Goal: Task Accomplishment & Management: Manage account settings

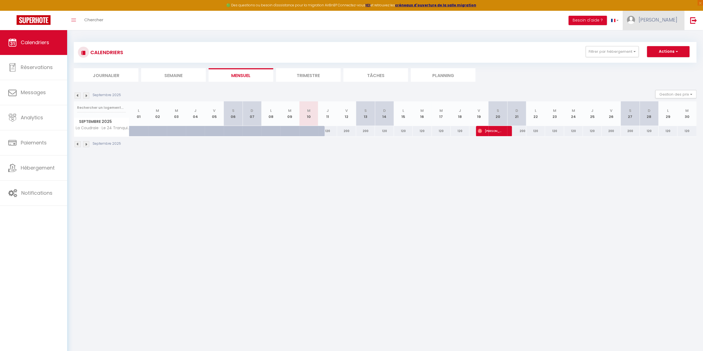
scroll to position [3413, 0]
click at [667, 22] on span "[PERSON_NAME]" at bounding box center [657, 19] width 39 height 7
click at [666, 37] on link "Paramètres" at bounding box center [661, 38] width 41 height 9
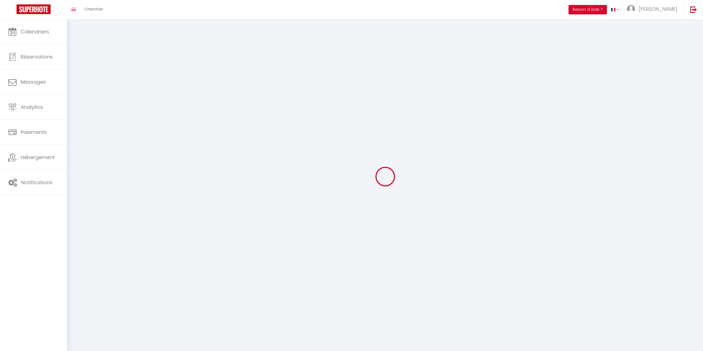
select select
type input "[PERSON_NAME]"
type input "[PHONE_NUMBER]"
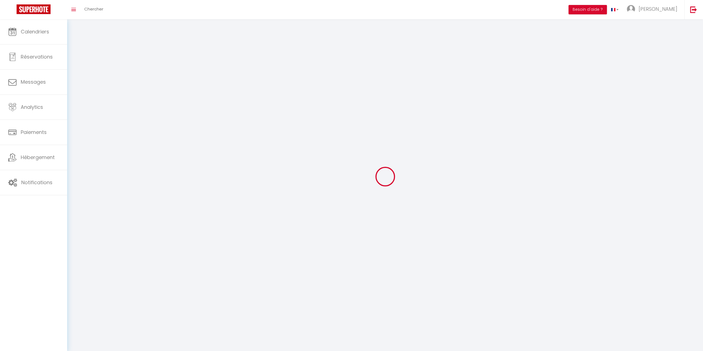
type input "[STREET_ADDRESS][PERSON_NAME]"
type input "72100"
type input "Le Mans"
type input "vZ14nbpy3enBHZ2Jk6JhV06H7"
type input "v0aFXkvenS18kIlUzB1SEx1oZ"
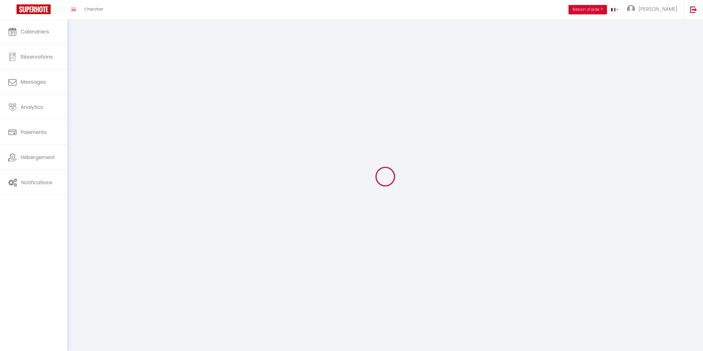
type input "[URL][DOMAIN_NAME]"
type input "vZ14nbpy3enBHZ2Jk6JhV06H7"
type input "v0aFXkvenS18kIlUzB1SEx1oZ"
type input "[URL][DOMAIN_NAME]"
select select "28"
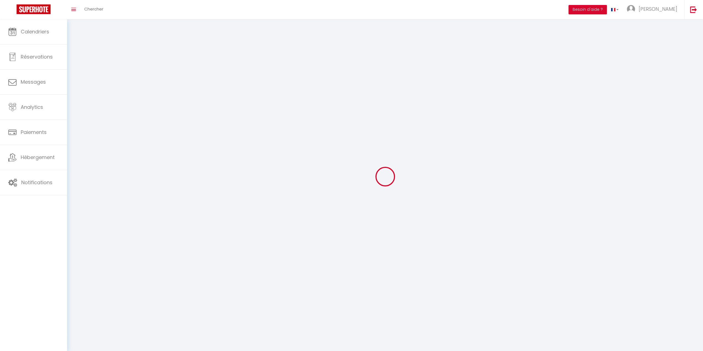
select select "fr"
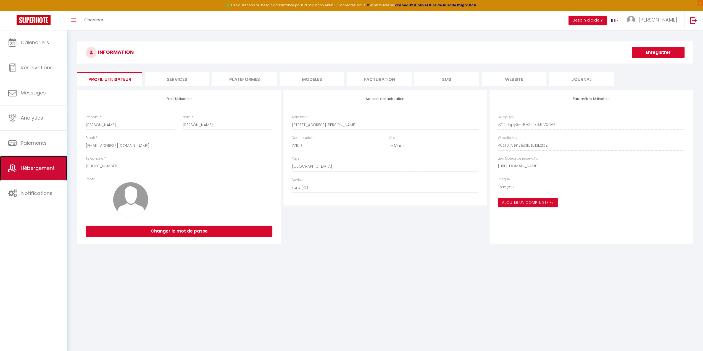
click at [41, 167] on span "Hébergement" at bounding box center [38, 168] width 34 height 7
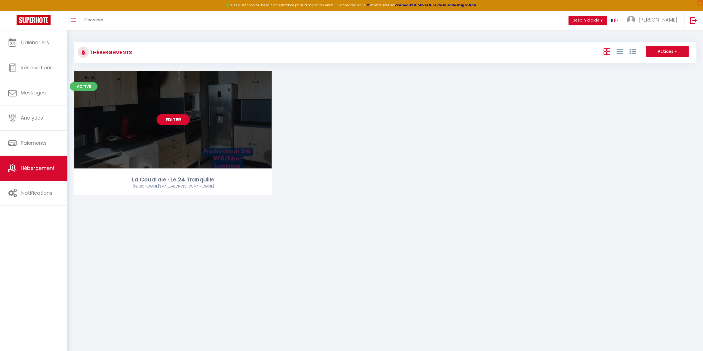
click at [176, 120] on link "Editer" at bounding box center [173, 119] width 33 height 11
select select "3"
select select "2"
select select "1"
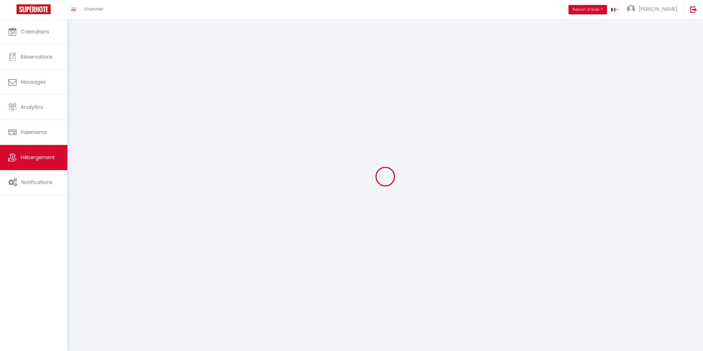
select select
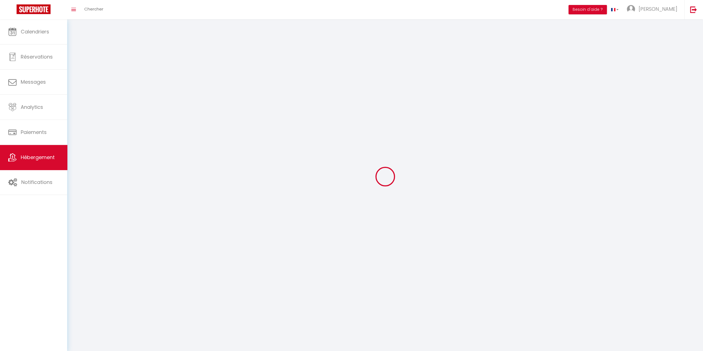
select select
checkbox input "false"
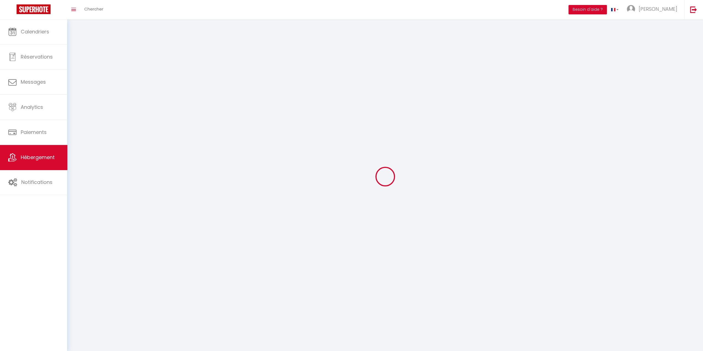
select select
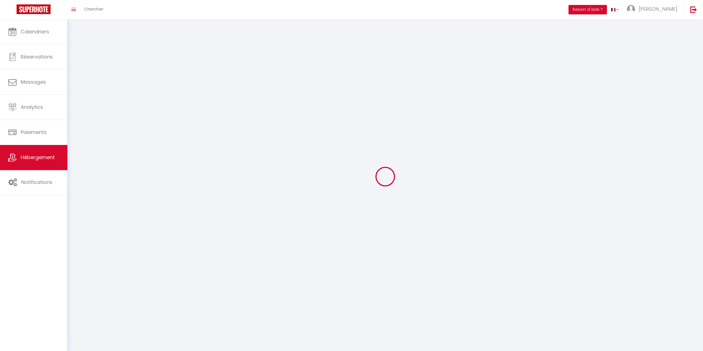
select select
checkbox input "false"
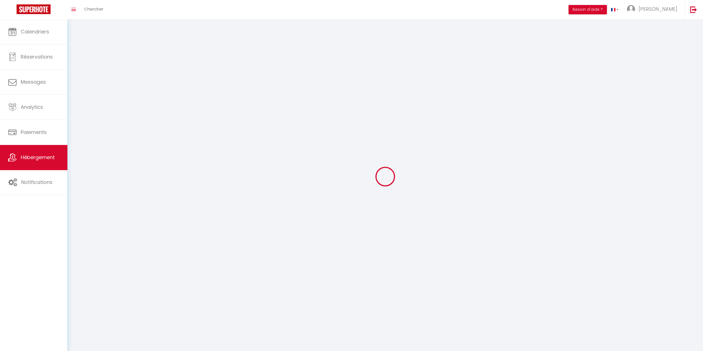
checkbox input "false"
select select
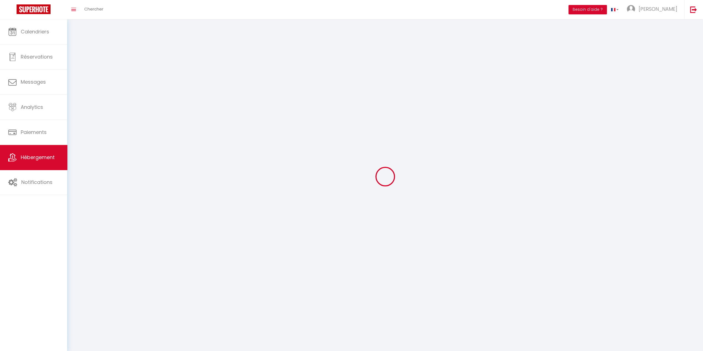
select select
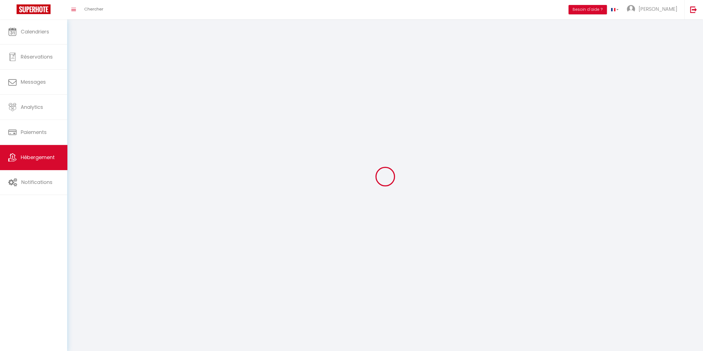
checkbox input "false"
select select
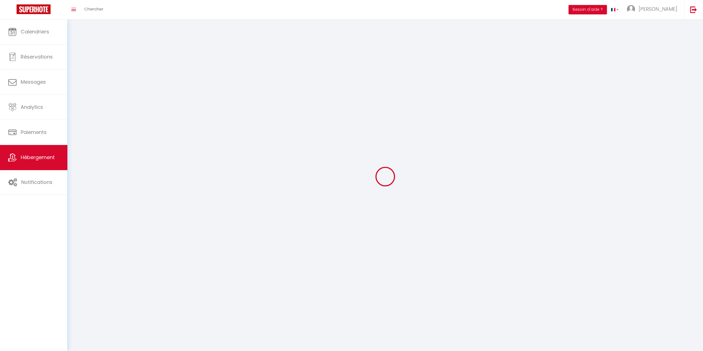
select select
select select "28"
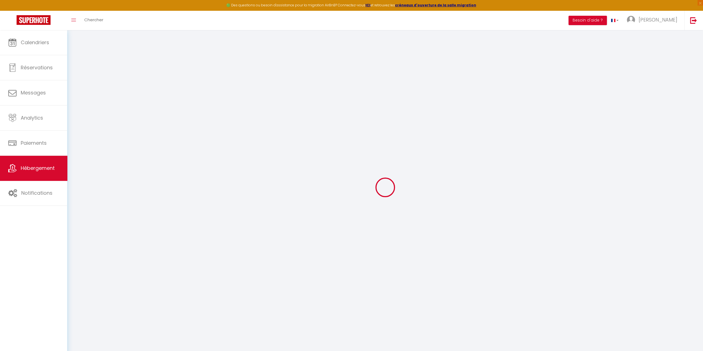
select select
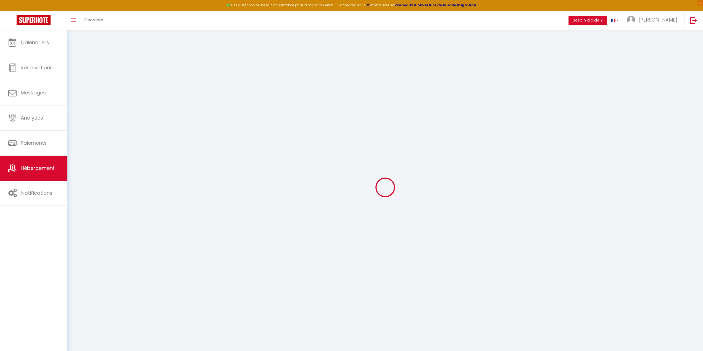
select select
checkbox input "false"
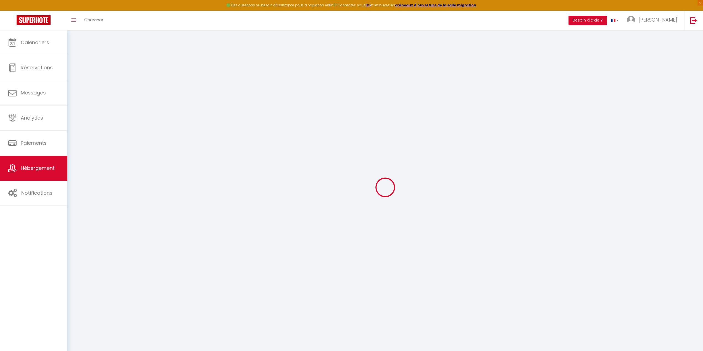
select select
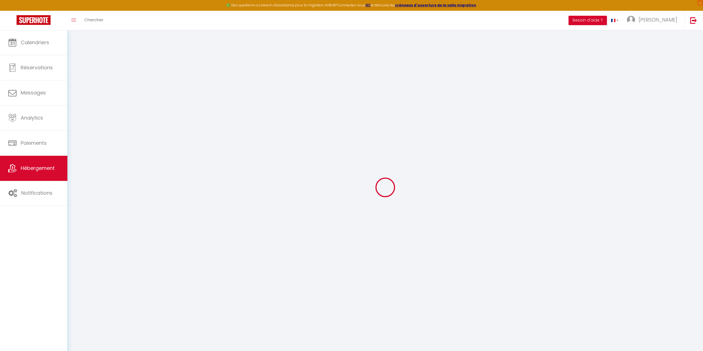
select select
checkbox input "false"
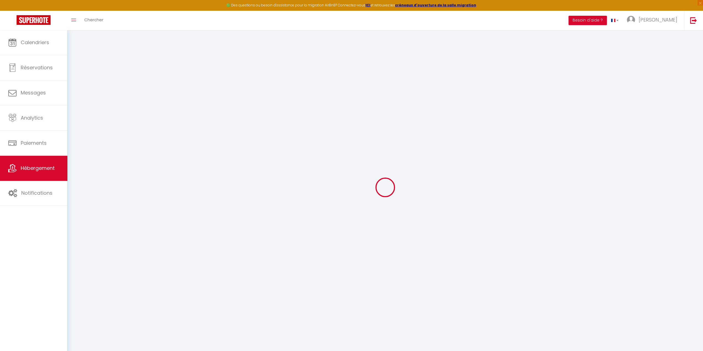
checkbox input "false"
select select
type input "La Coudraie · Le 24 Tranquille"
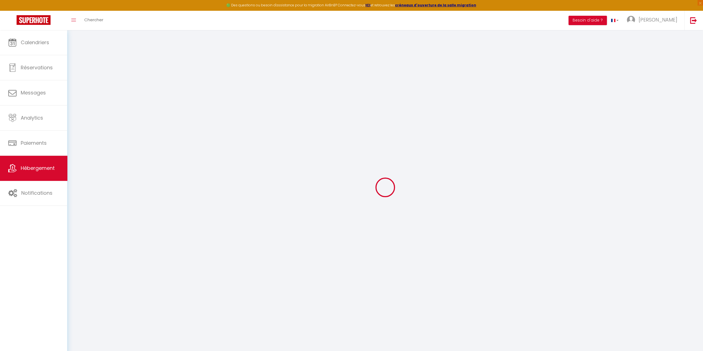
type input "[PERSON_NAME]"
type input "[STREET_ADDRESS]"
type input "72220"
type input "Saint Mars d'Outillé"
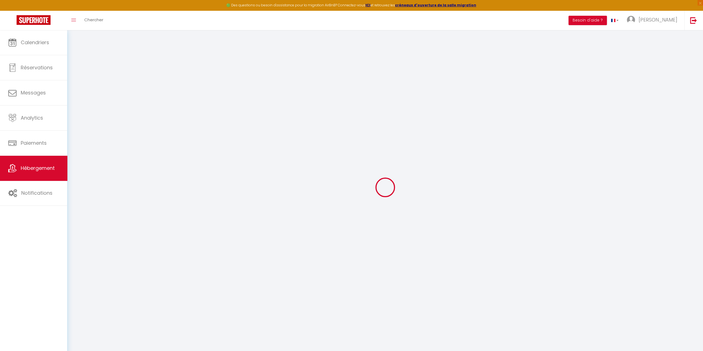
select select "8"
select select "3"
type input "120"
type input "20"
select select
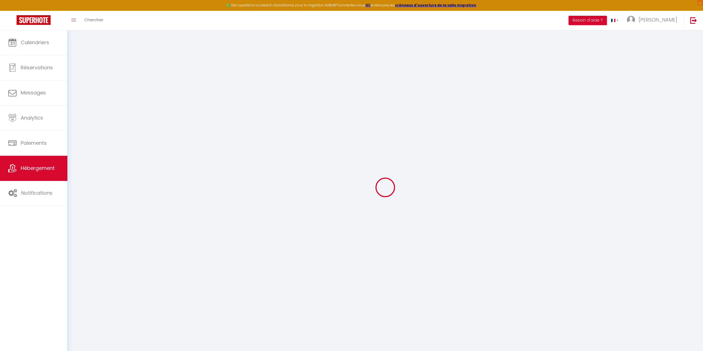
select select
type input "[STREET_ADDRESS]"
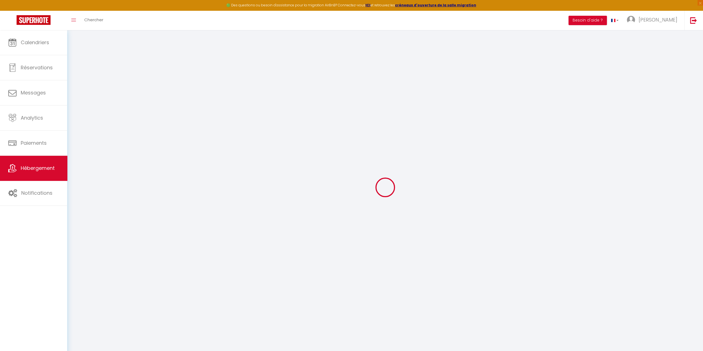
type input "72100"
type input "Le Mans"
type input "[EMAIL_ADDRESS][DOMAIN_NAME]"
select select
checkbox input "true"
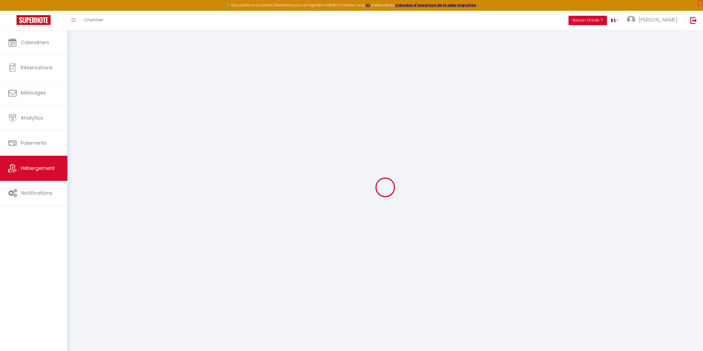
checkbox input "false"
select select
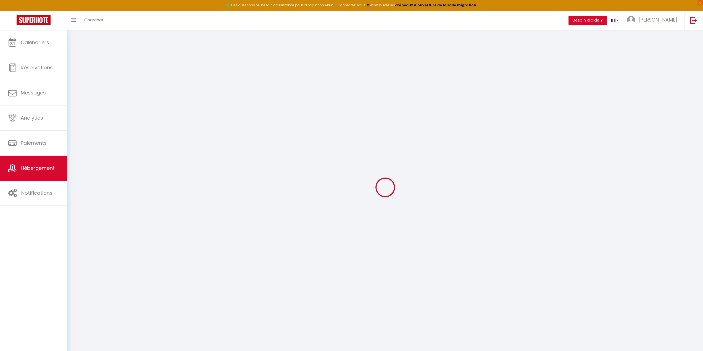
type input "0"
select select
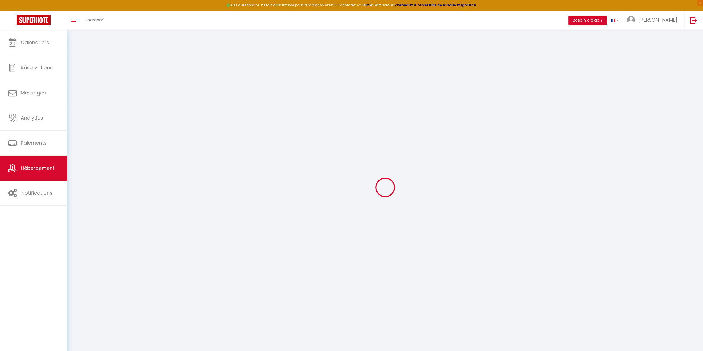
select select
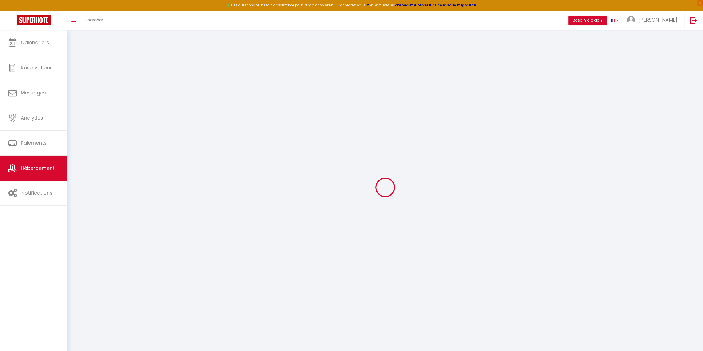
checkbox input "true"
checkbox input "false"
select select
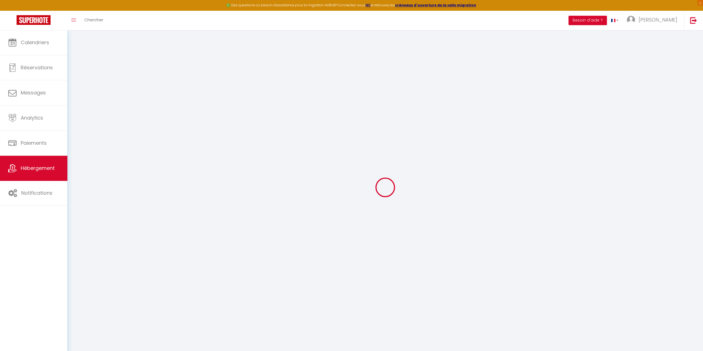
select select
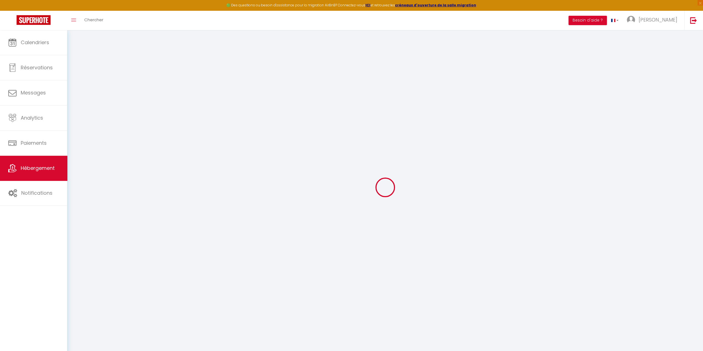
checkbox input "true"
checkbox input "false"
select select
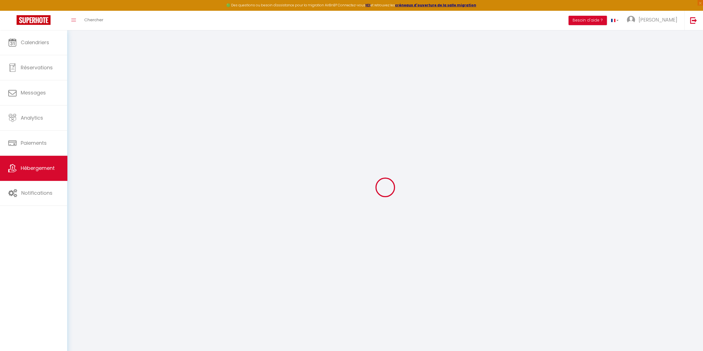
checkbox input "true"
checkbox input "false"
select select
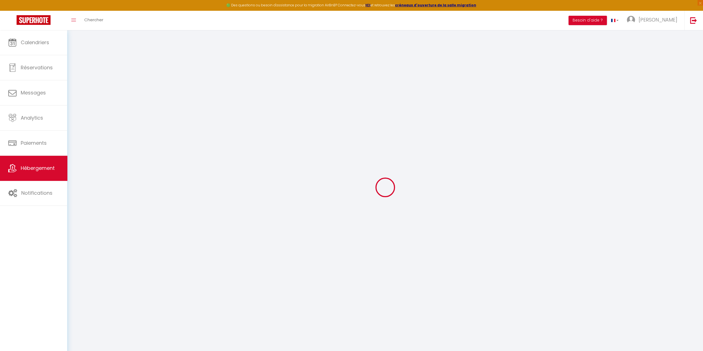
checkbox input "true"
checkbox input "false"
select select "16:00"
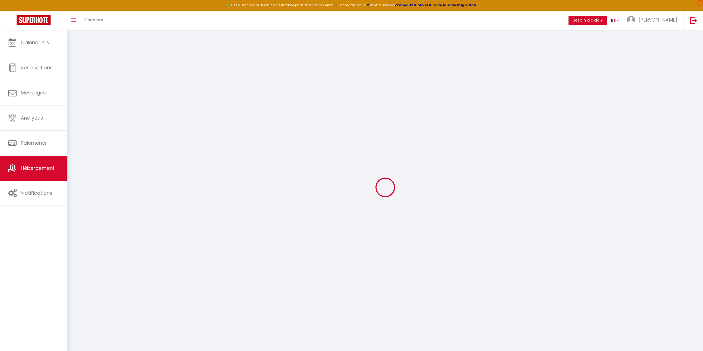
select select "23:45"
select select "11:00"
select select "30"
select select "120"
select select
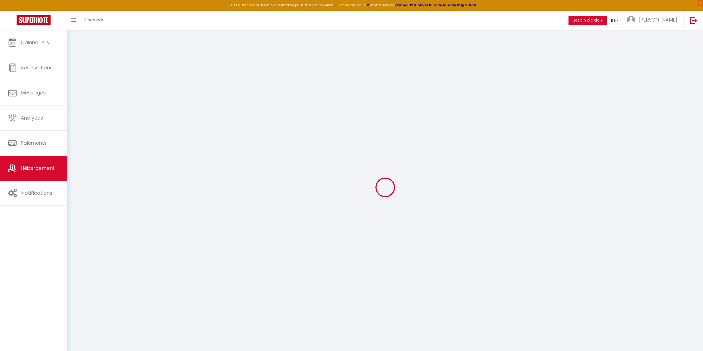
checkbox input "true"
checkbox input "false"
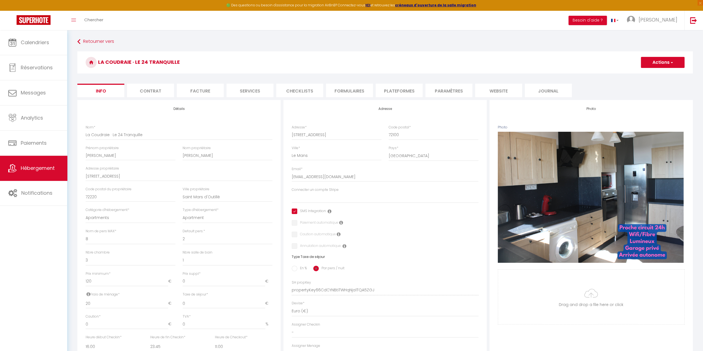
select select
checkbox input "true"
checkbox input "false"
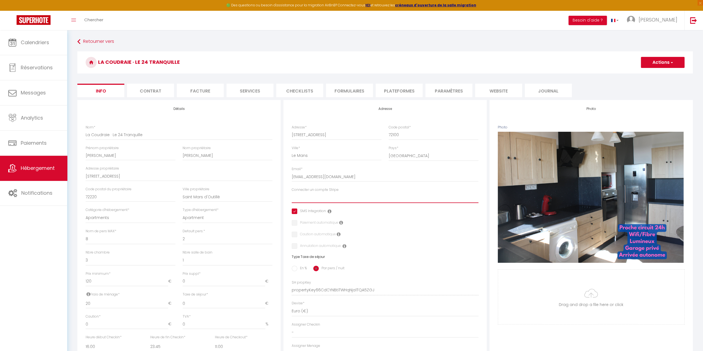
click at [304, 198] on select "Connecter un compte Stripe" at bounding box center [385, 197] width 187 height 10
click at [314, 198] on select "Connecter un compte Stripe" at bounding box center [385, 197] width 187 height 10
